Goal: Task Accomplishment & Management: Manage account settings

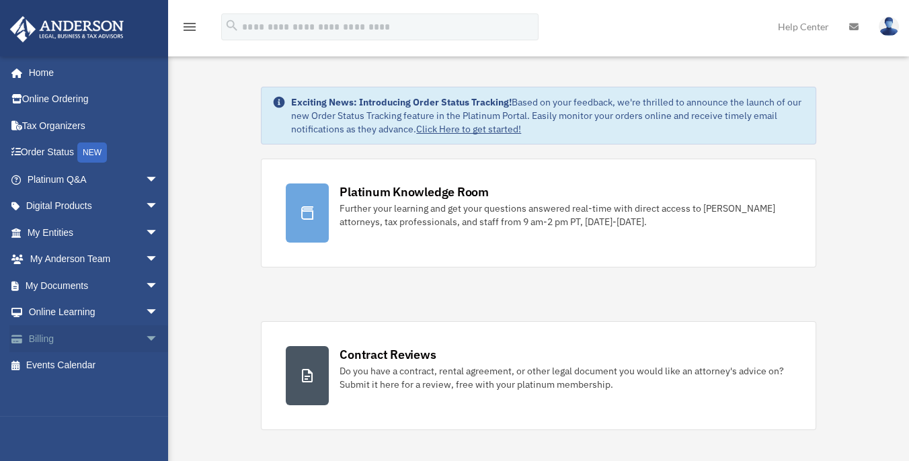
click at [145, 341] on span "arrow_drop_down" at bounding box center [158, 340] width 27 height 28
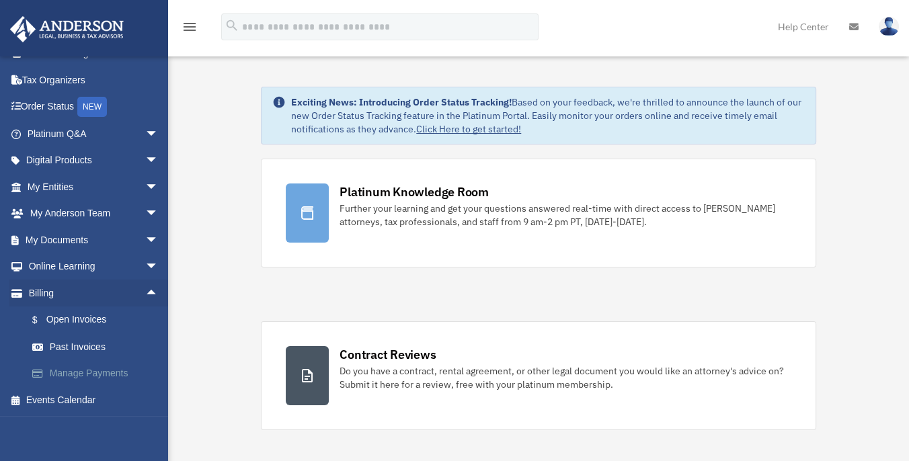
click at [95, 371] on link "Manage Payments" at bounding box center [99, 374] width 160 height 27
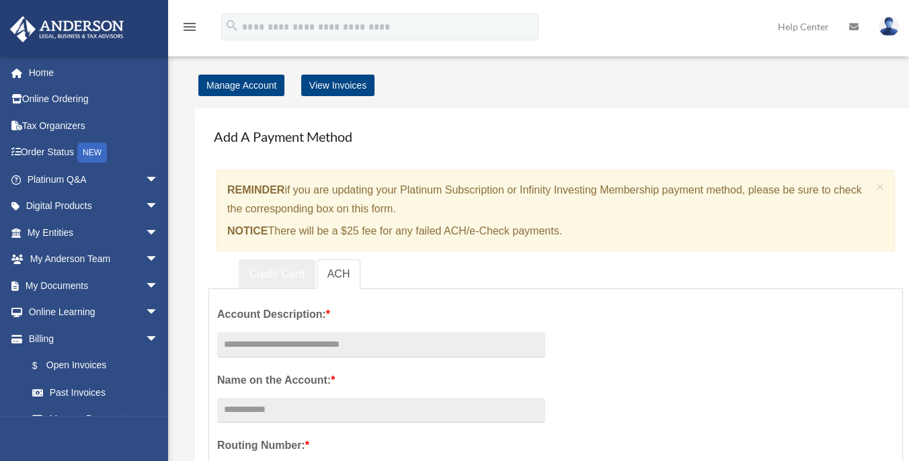
click at [277, 276] on link "Credit Card" at bounding box center [277, 275] width 77 height 30
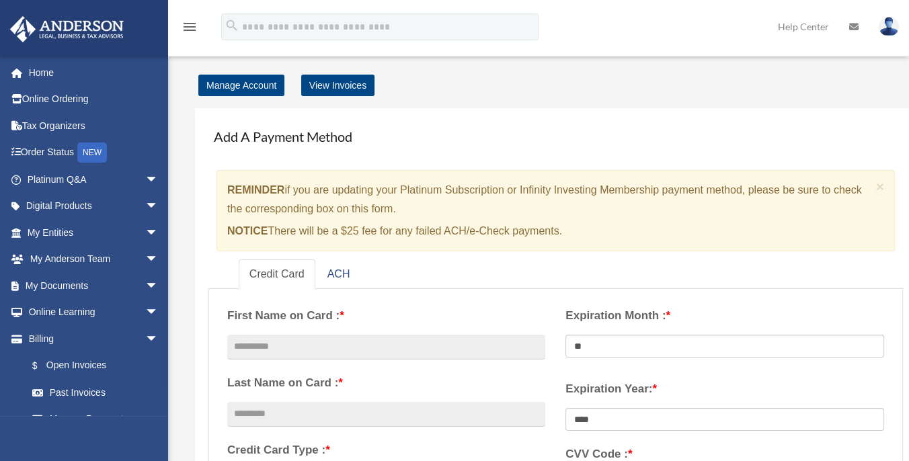
click at [206, 184] on div "Add A Payment Method × REMINDER if you are updating your Platinum Subscription …" at bounding box center [556, 450] width 722 height 685
click at [206, 180] on div "Add A Payment Method × REMINDER if you are updating your Platinum Subscription …" at bounding box center [556, 450] width 722 height 685
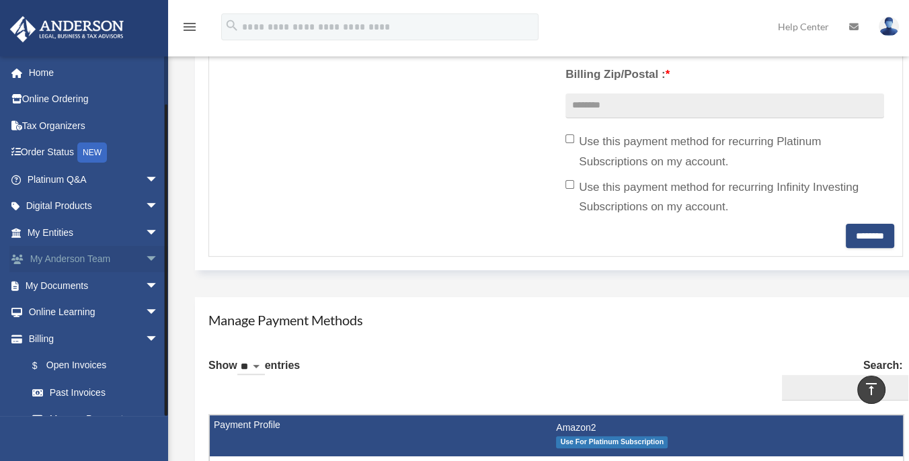
scroll to position [46, 0]
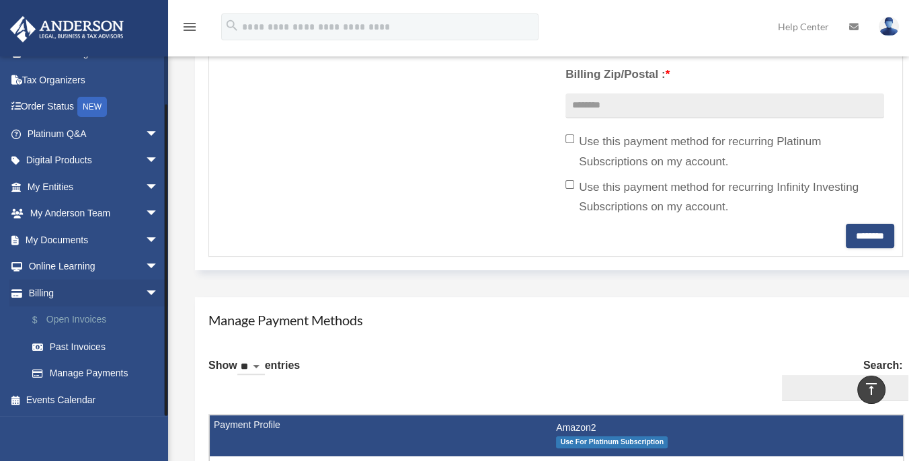
click at [67, 319] on link "$ Open Invoices" at bounding box center [99, 321] width 160 height 28
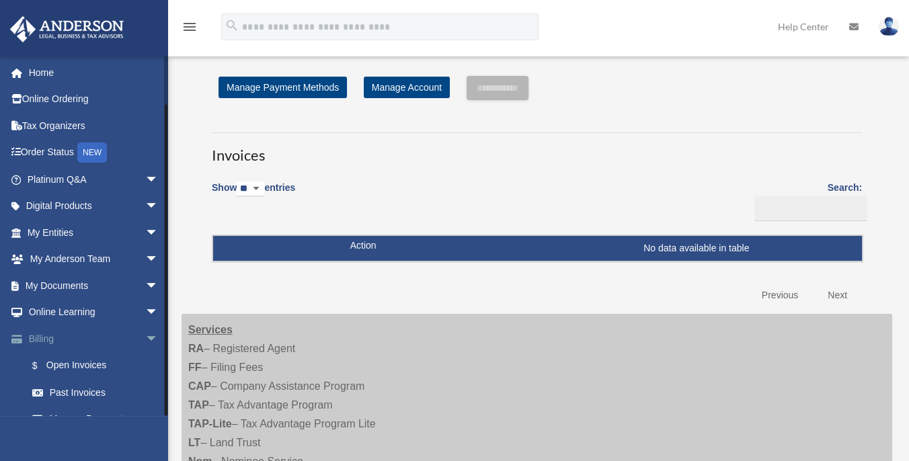
scroll to position [46, 0]
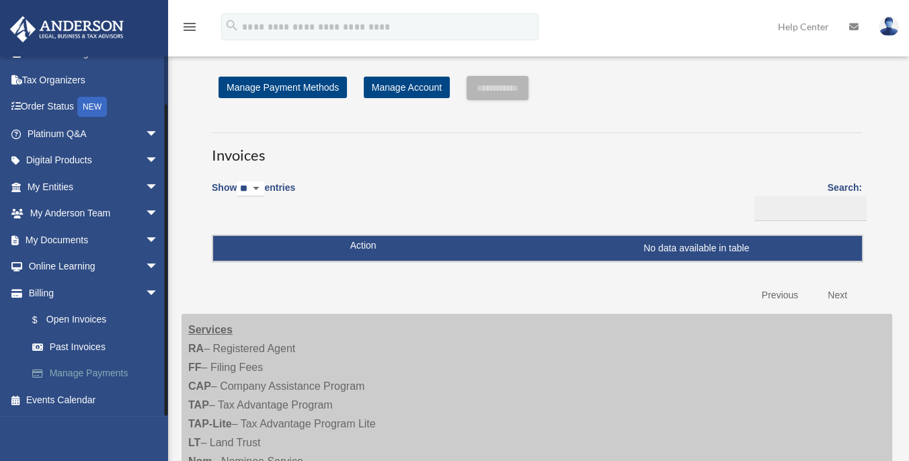
click at [93, 374] on link "Manage Payments" at bounding box center [99, 374] width 160 height 27
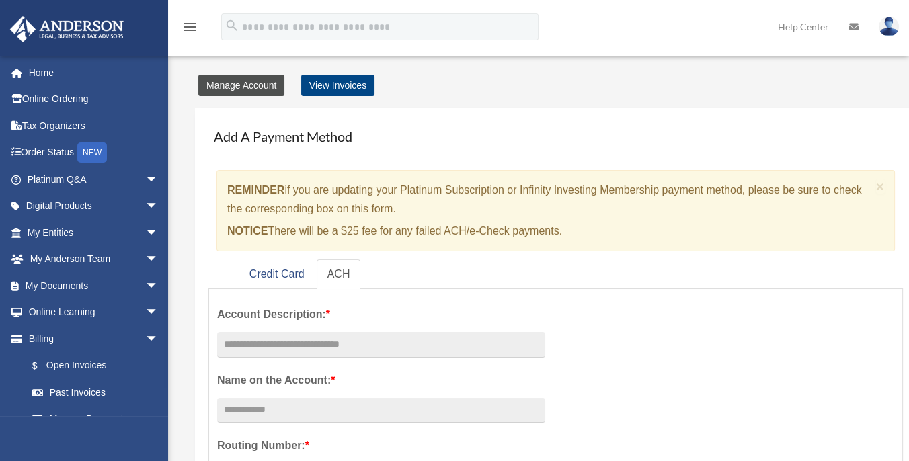
click at [255, 84] on link "Manage Account" at bounding box center [241, 86] width 86 height 22
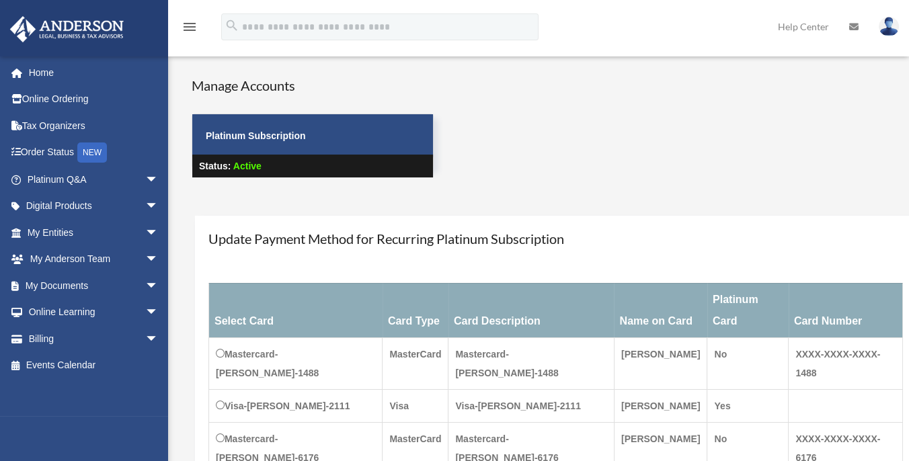
click at [196, 243] on div "Update Payment Method for Recurring Platinum Subscription Select Card Card Type…" at bounding box center [556, 372] width 722 height 313
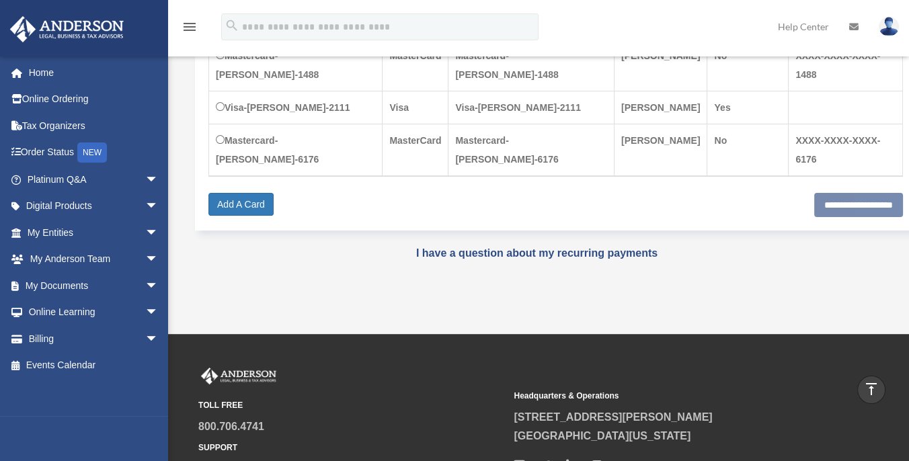
scroll to position [149, 0]
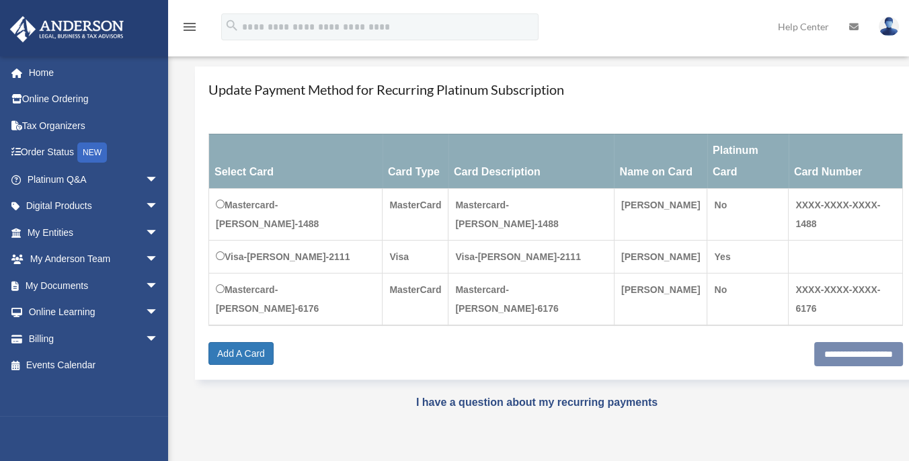
click at [198, 249] on div "Update Payment Method for Recurring Platinum Subscription Select Card Card Type…" at bounding box center [556, 223] width 722 height 313
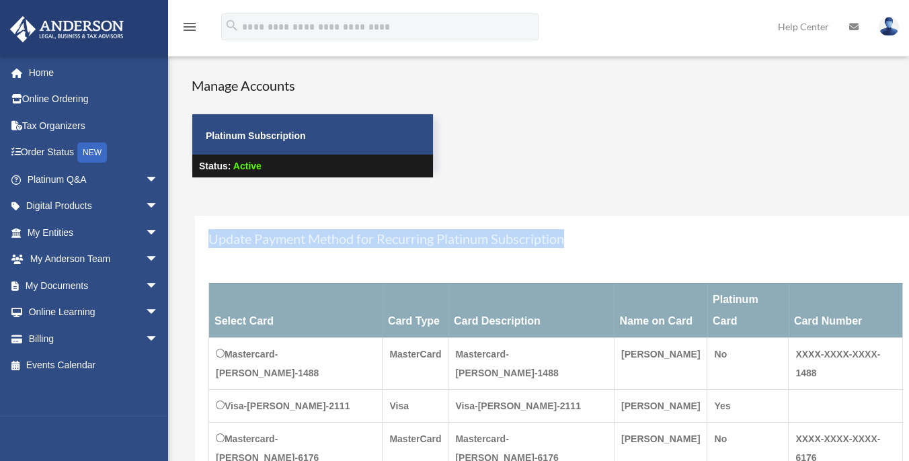
drag, startPoint x: 210, startPoint y: 235, endPoint x: 596, endPoint y: 240, distance: 386.1
click at [596, 240] on h4 "Update Payment Method for Recurring Platinum Subscription" at bounding box center [556, 238] width 695 height 19
drag, startPoint x: 586, startPoint y: 241, endPoint x: 173, endPoint y: 228, distance: 413.2
click at [173, 228] on div "Manage Accounts Platinum Subscription Status: Active Payment × Close Update Pay…" at bounding box center [537, 309] width 731 height 467
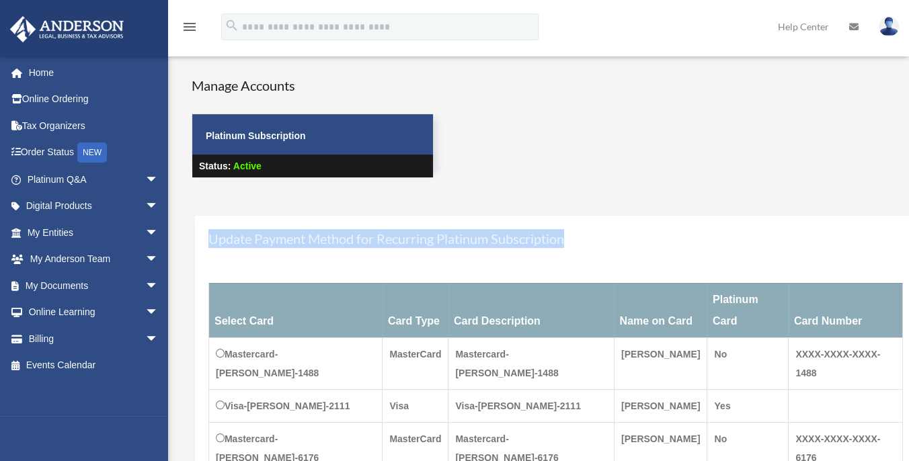
click at [174, 228] on div "Manage Accounts Platinum Subscription Status: Active Payment × Close Update Pay…" at bounding box center [537, 309] width 731 height 467
drag, startPoint x: 204, startPoint y: 240, endPoint x: 566, endPoint y: 245, distance: 361.2
click at [566, 245] on div "Update Payment Method for Recurring Platinum Subscription Select Card Card Type…" at bounding box center [556, 372] width 722 height 313
click at [566, 245] on h4 "Update Payment Method for Recurring Platinum Subscription" at bounding box center [556, 238] width 695 height 19
drag, startPoint x: 574, startPoint y: 243, endPoint x: 198, endPoint y: 247, distance: 376.0
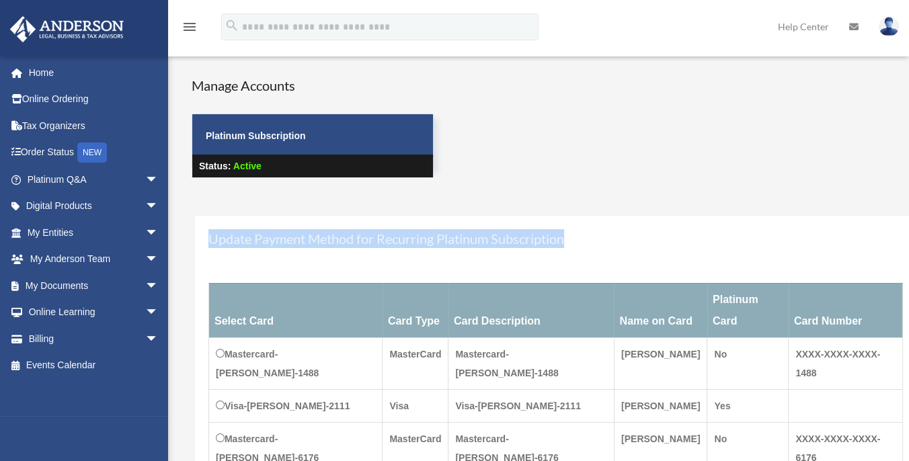
click at [198, 247] on div "Update Payment Method for Recurring Platinum Subscription Select Card Card Type…" at bounding box center [556, 372] width 722 height 313
click at [201, 245] on div "Update Payment Method for Recurring Platinum Subscription Select Card Card Type…" at bounding box center [556, 372] width 722 height 313
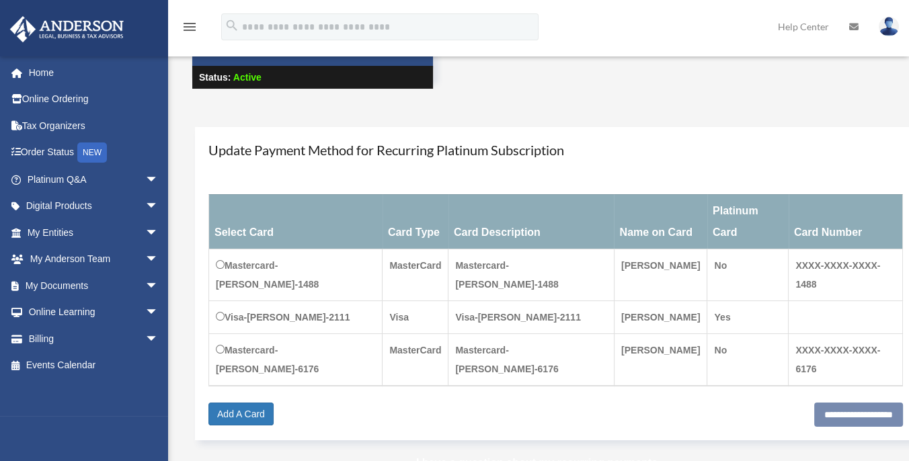
scroll to position [118, 0]
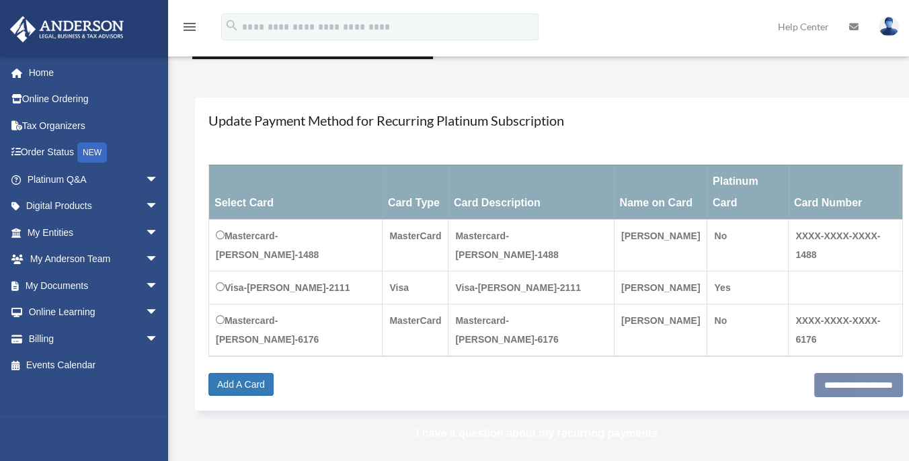
click at [579, 428] on link "I have a question about my recurring payments" at bounding box center [536, 433] width 241 height 11
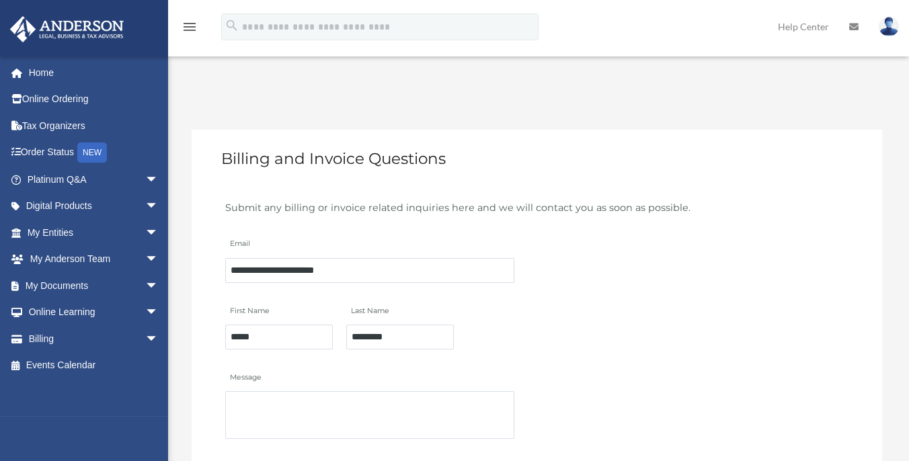
click at [193, 247] on form "**********" at bounding box center [537, 358] width 691 height 340
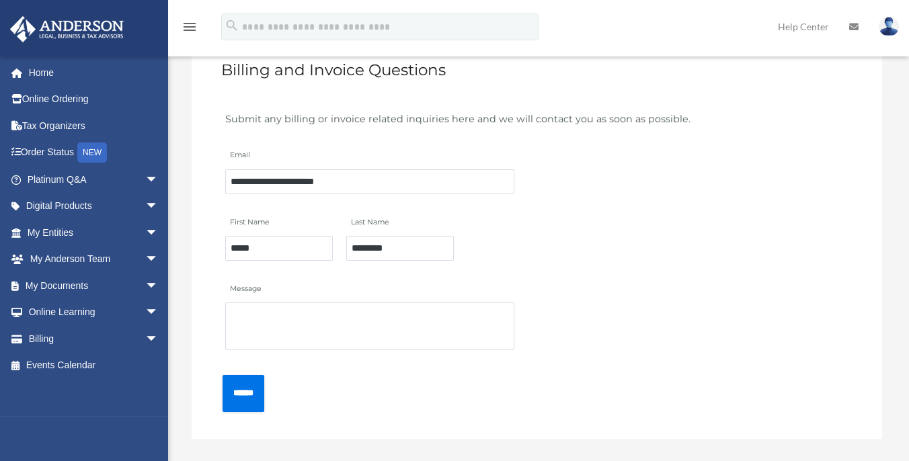
scroll to position [118, 0]
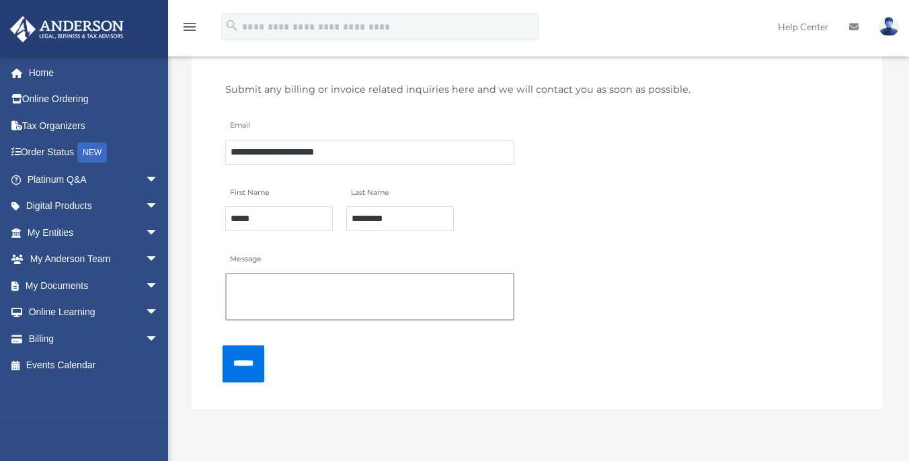
click at [248, 293] on textarea "Message" at bounding box center [369, 297] width 289 height 48
type textarea "*"
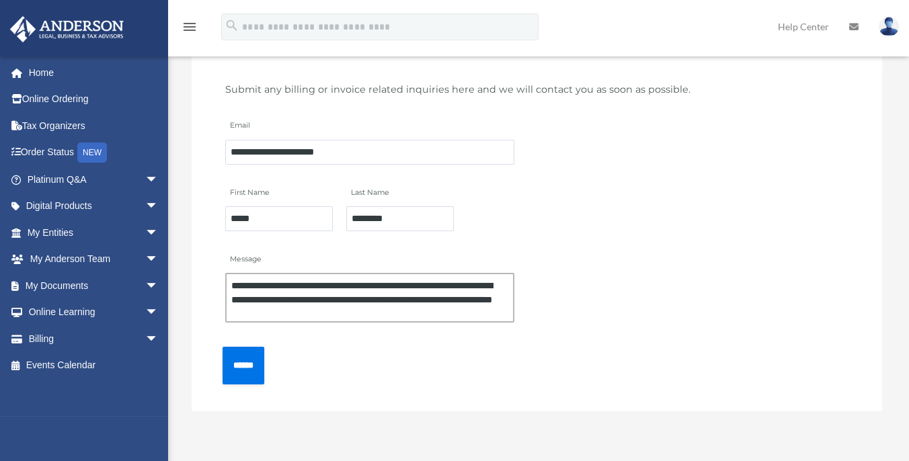
click at [342, 307] on textarea "**********" at bounding box center [369, 298] width 289 height 50
type textarea "**********"
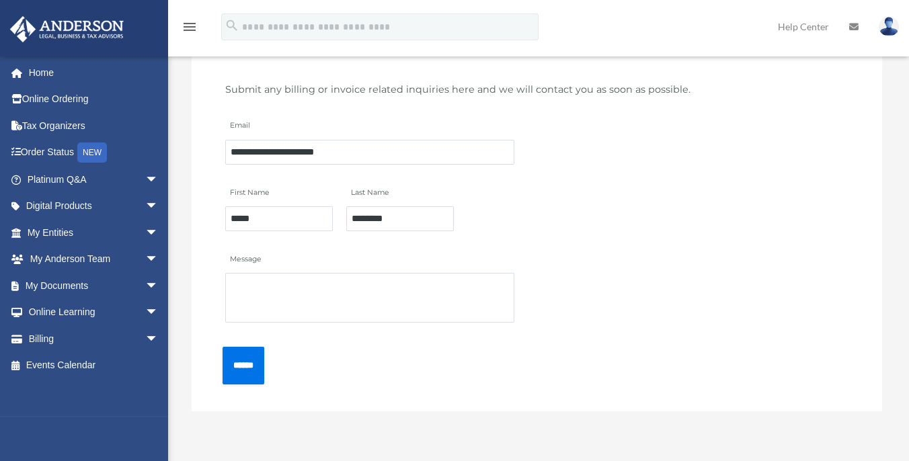
click at [194, 274] on form "**********" at bounding box center [537, 240] width 691 height 342
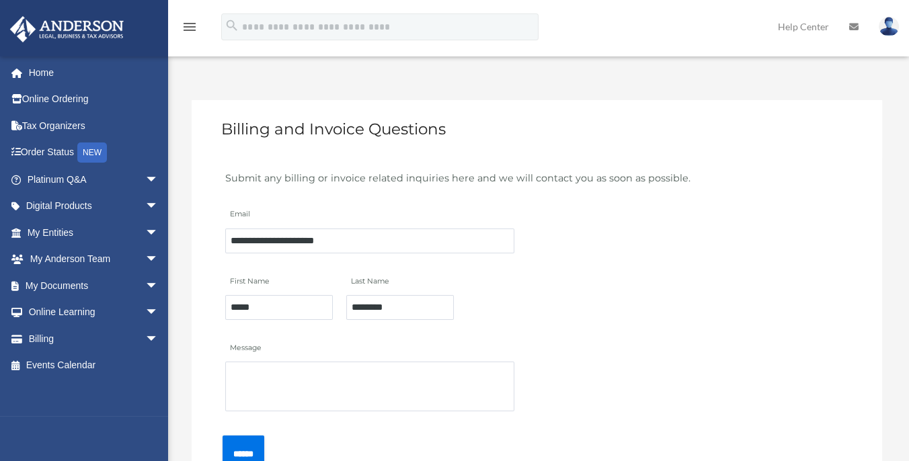
scroll to position [0, 0]
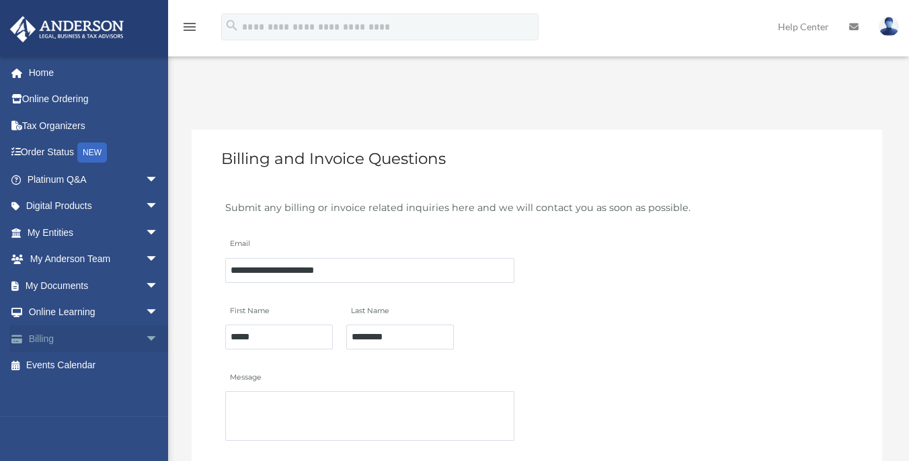
click at [145, 334] on span "arrow_drop_down" at bounding box center [158, 340] width 27 height 28
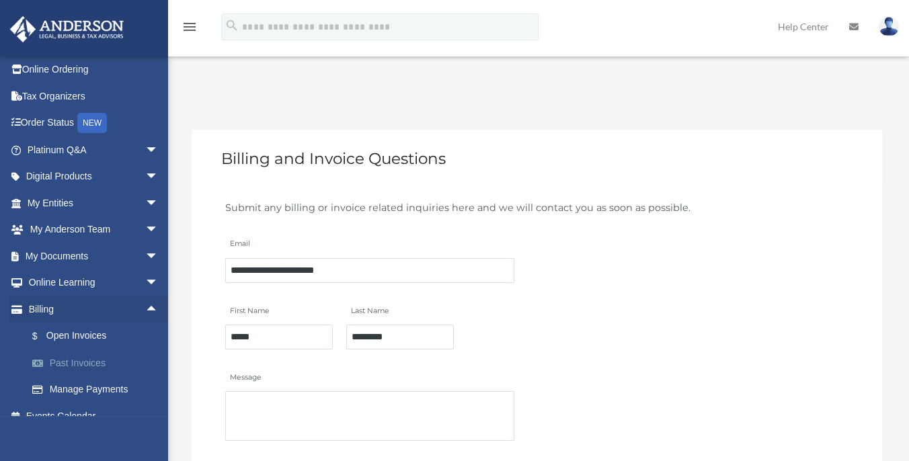
scroll to position [46, 0]
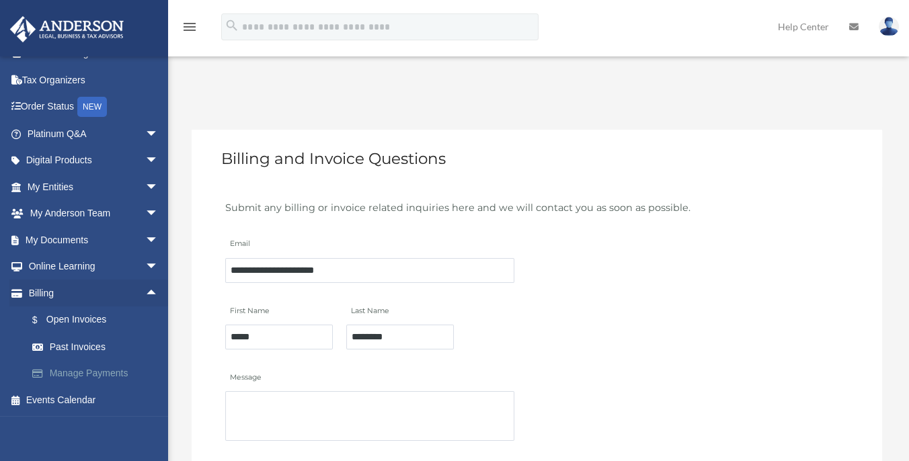
click at [106, 369] on link "Manage Payments" at bounding box center [99, 374] width 160 height 27
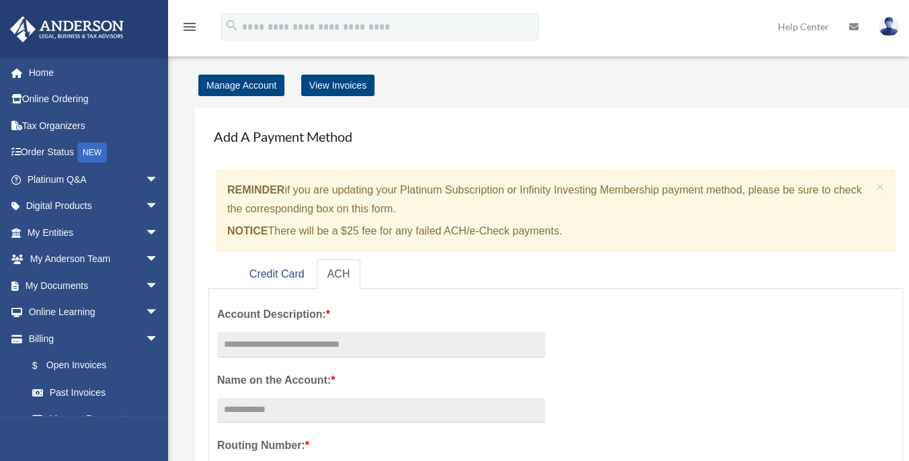
click at [195, 247] on div "Add A Payment Method × REMINDER if you are updating your Platinum Subscription …" at bounding box center [556, 461] width 722 height 706
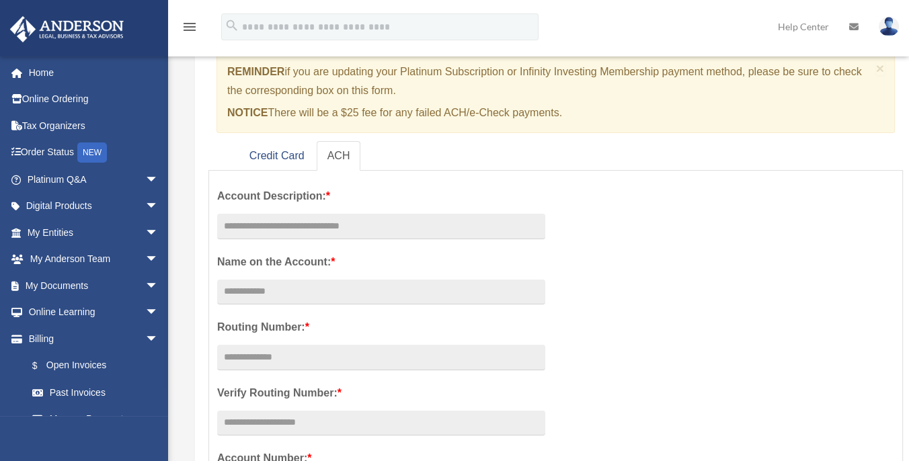
scroll to position [148, 0]
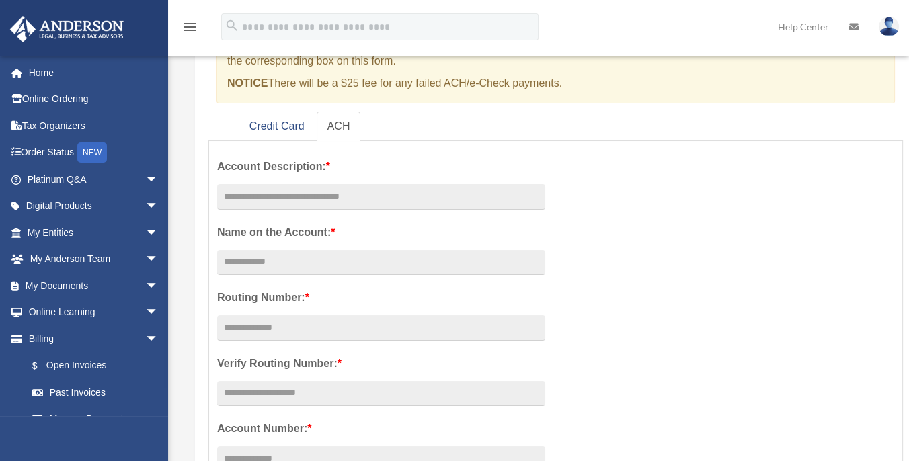
click at [195, 247] on div "Add A Payment Method × REMINDER if you are updating your Platinum Subscription …" at bounding box center [556, 313] width 722 height 706
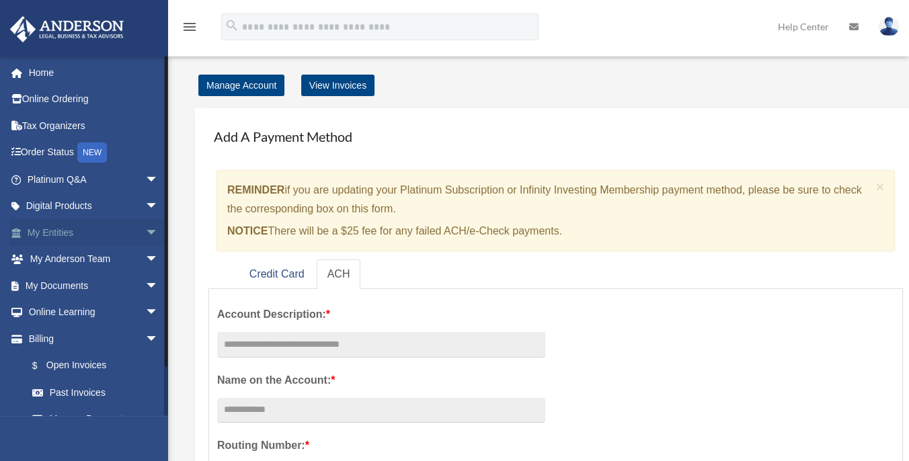
scroll to position [46, 0]
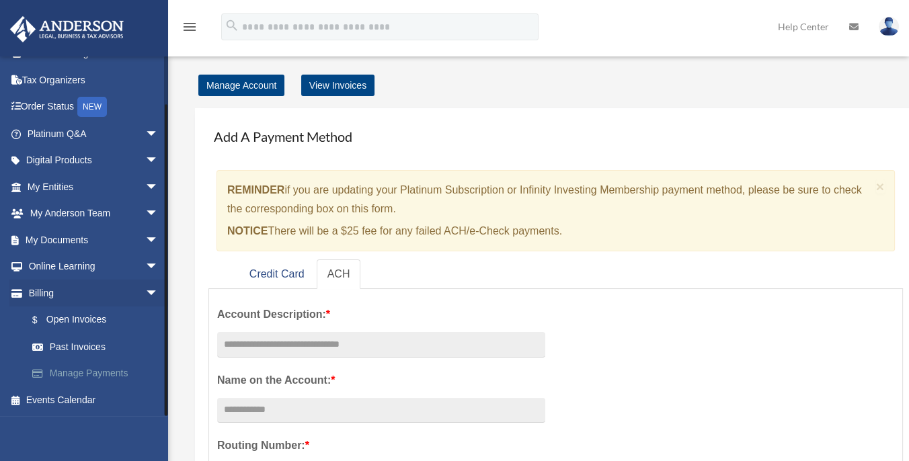
click at [111, 374] on link "Manage Payments" at bounding box center [99, 374] width 160 height 27
click at [110, 374] on link "Manage Payments" at bounding box center [99, 374] width 160 height 27
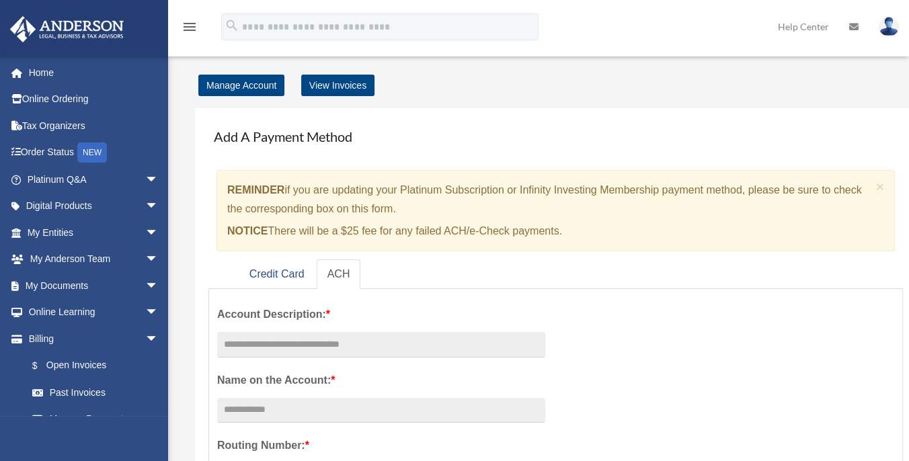
click at [210, 264] on ul "Credit Card ACH" at bounding box center [556, 275] width 695 height 30
click at [198, 247] on div "Add A Payment Method × REMINDER if you are updating your Platinum Subscription …" at bounding box center [556, 461] width 722 height 706
click at [192, 245] on div "Add A Payment Method × REMINDER if you are updating your Platinum Subscription …" at bounding box center [575, 461] width 787 height 732
click at [195, 243] on div "Add A Payment Method × REMINDER if you are updating your Platinum Subscription …" at bounding box center [556, 461] width 722 height 706
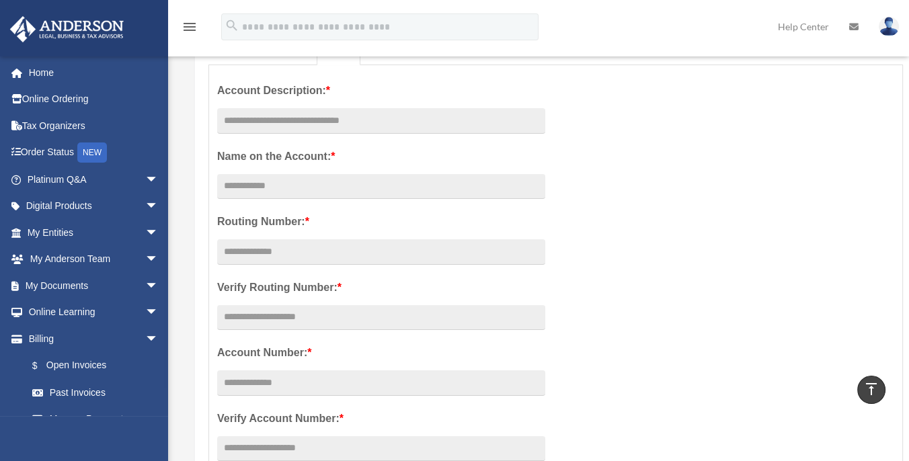
scroll to position [75, 0]
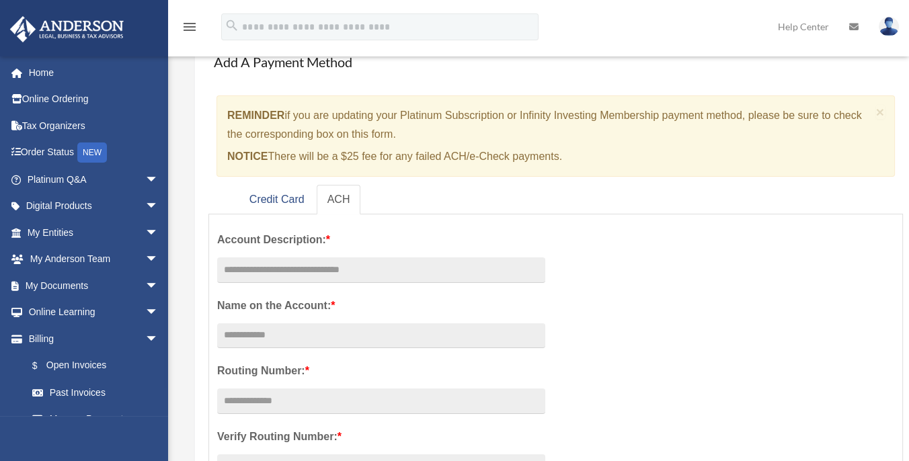
click at [200, 245] on div "Add A Payment Method × REMINDER if you are updating your Platinum Subscription …" at bounding box center [556, 387] width 722 height 706
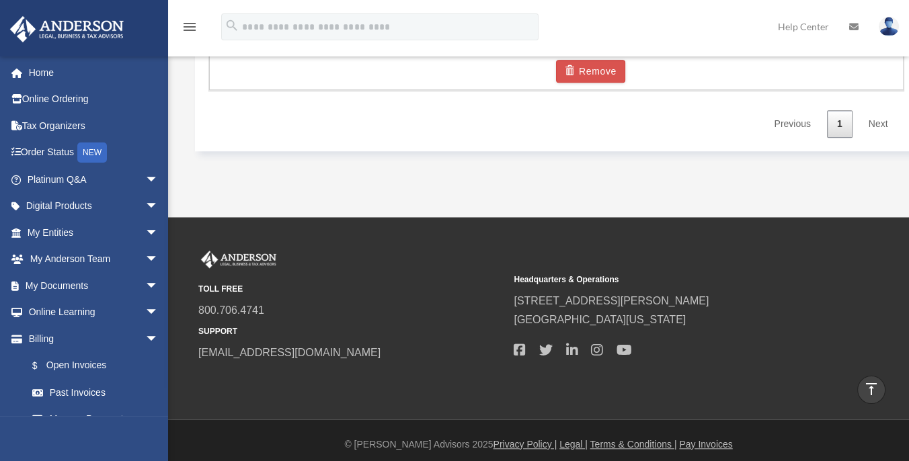
scroll to position [0, 0]
